Goal: Task Accomplishment & Management: Complete application form

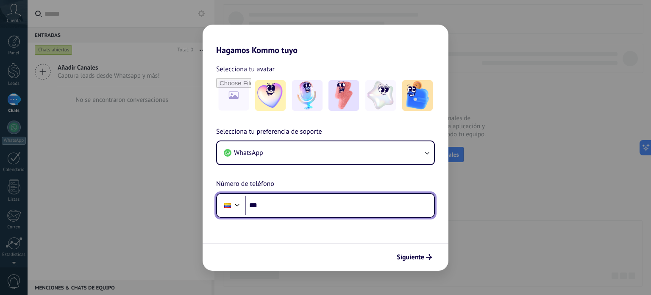
click at [238, 208] on div at bounding box center [237, 204] width 10 height 10
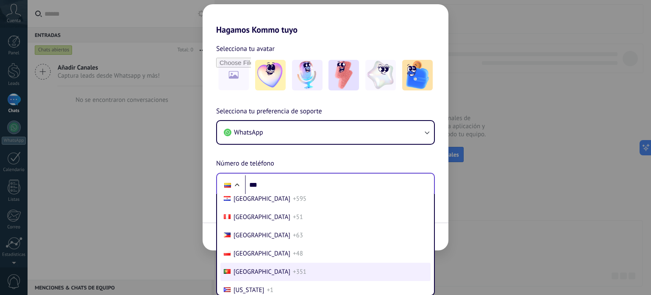
scroll to position [2666, 0]
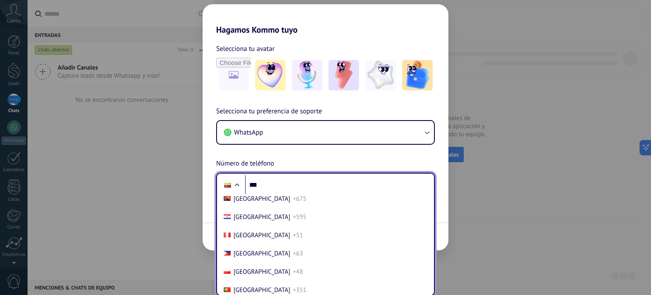
click at [254, 184] on span "[GEOGRAPHIC_DATA]" at bounding box center [262, 180] width 57 height 8
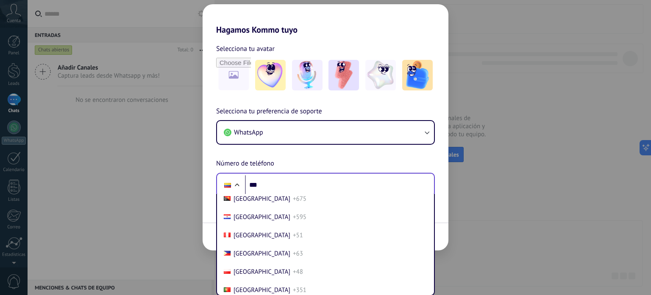
scroll to position [0, 0]
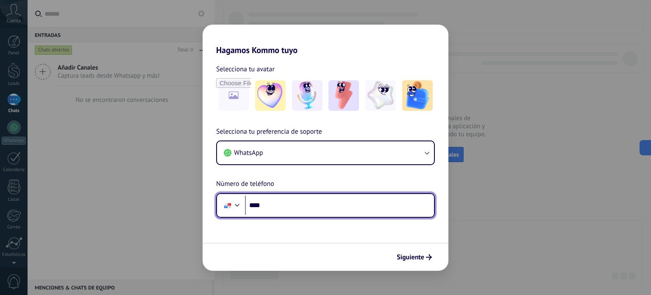
click at [295, 205] on input "***" at bounding box center [339, 205] width 189 height 20
type input "**********"
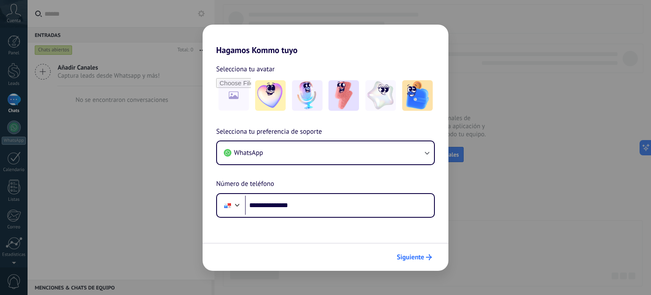
click at [423, 256] on span "Siguiente" at bounding box center [411, 257] width 28 height 6
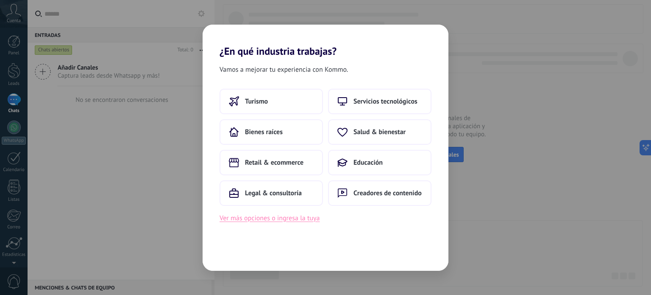
click at [300, 218] on button "Ver más opciones o ingresa la tuya" at bounding box center [270, 217] width 100 height 11
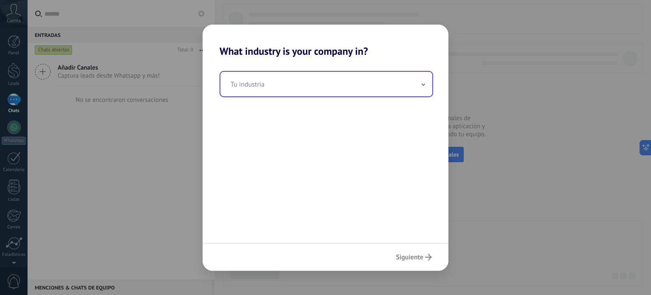
click at [424, 87] on span at bounding box center [423, 84] width 4 height 8
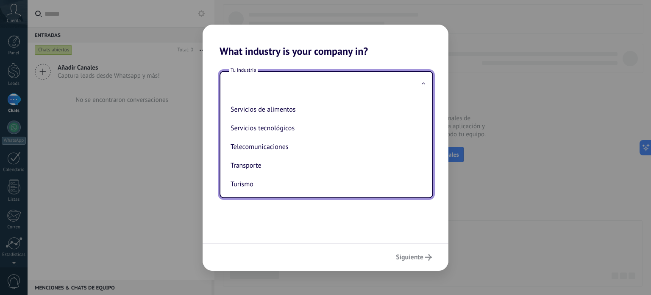
scroll to position [230, 0]
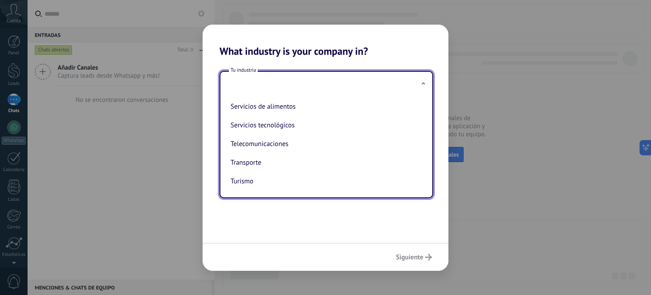
drag, startPoint x: 274, startPoint y: 166, endPoint x: 272, endPoint y: 181, distance: 15.4
click at [273, 166] on li "Transporte" at bounding box center [324, 162] width 195 height 19
type input "**********"
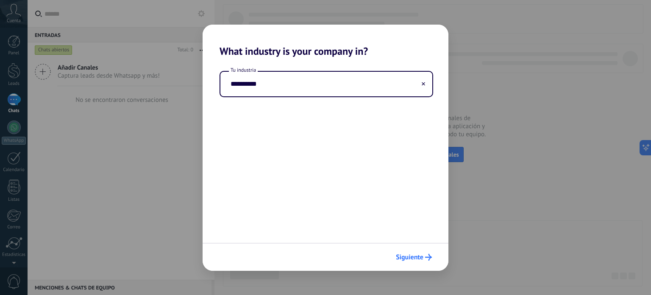
click at [414, 254] on span "Siguiente" at bounding box center [410, 257] width 28 height 6
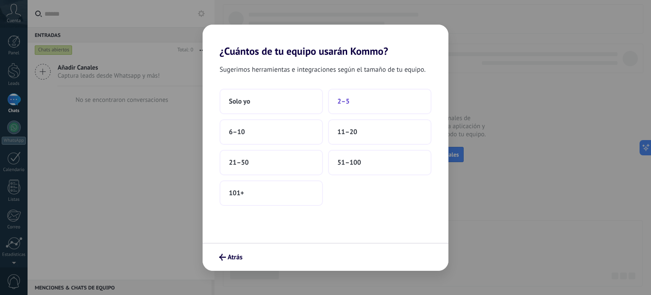
click at [348, 103] on span "2–5" at bounding box center [343, 101] width 12 height 8
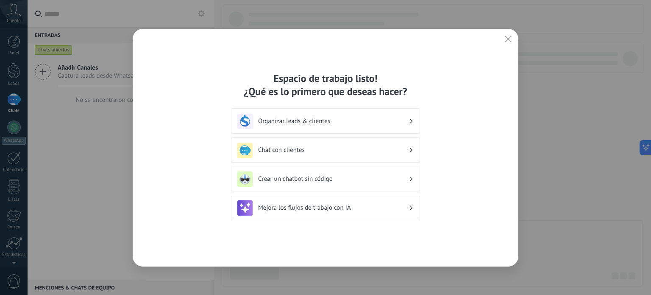
click at [408, 120] on h3 "Organizar leads & clientes" at bounding box center [333, 121] width 151 height 8
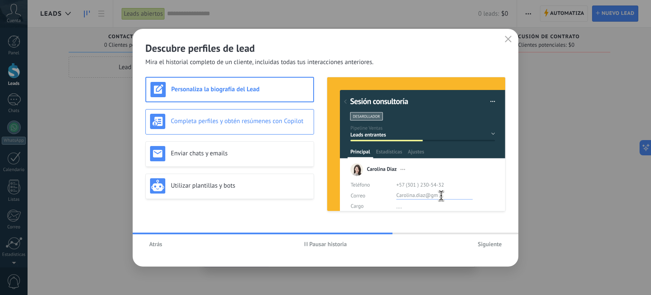
click at [151, 124] on img at bounding box center [157, 121] width 15 height 15
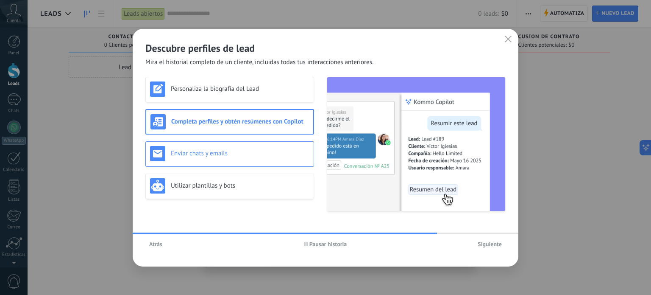
click at [179, 159] on div "Enviar chats y emails" at bounding box center [229, 153] width 159 height 15
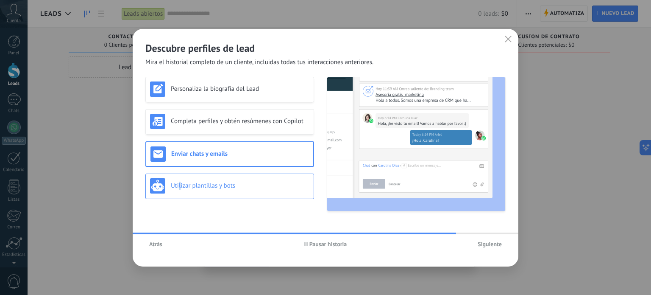
click at [180, 181] on h3 "Utilizar plantillas y bots" at bounding box center [240, 185] width 139 height 8
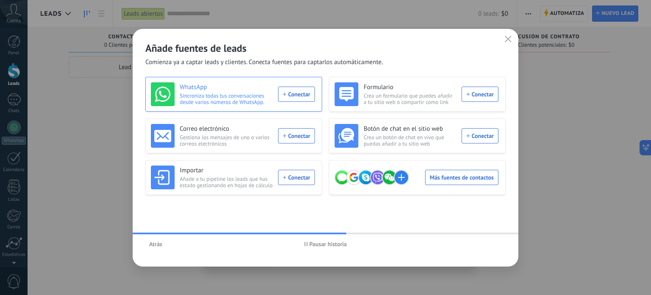
click at [292, 97] on div "WhatsApp Sincroniza todas tus conversaciones desde varios números de WhatsApp. …" at bounding box center [233, 94] width 164 height 24
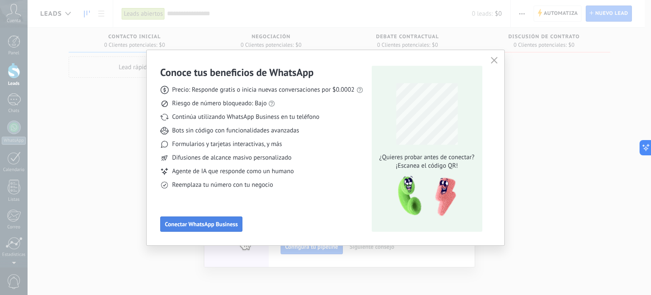
click at [184, 226] on span "Conectar WhatsApp Business" at bounding box center [201, 224] width 73 height 6
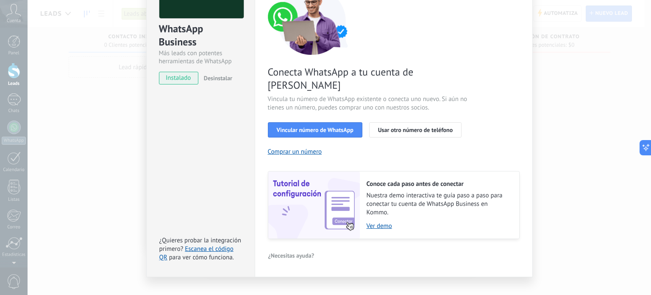
scroll to position [39, 0]
